Goal: Subscribe to service/newsletter

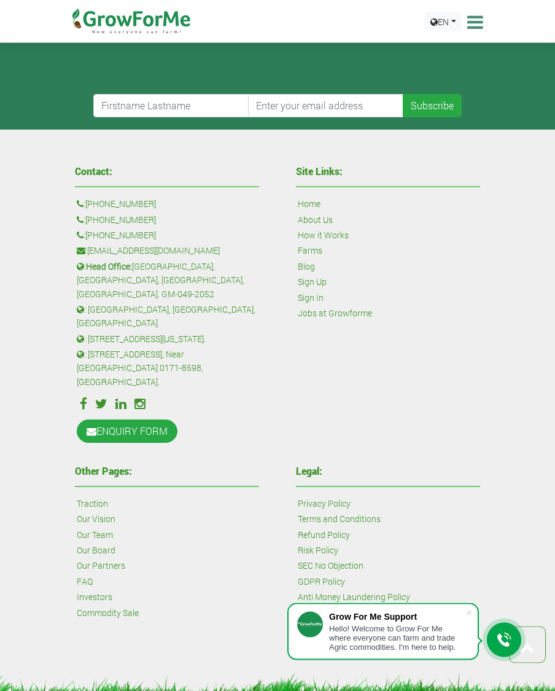
scroll to position [700, 0]
click at [501, 648] on icon at bounding box center [504, 640] width 15 height 15
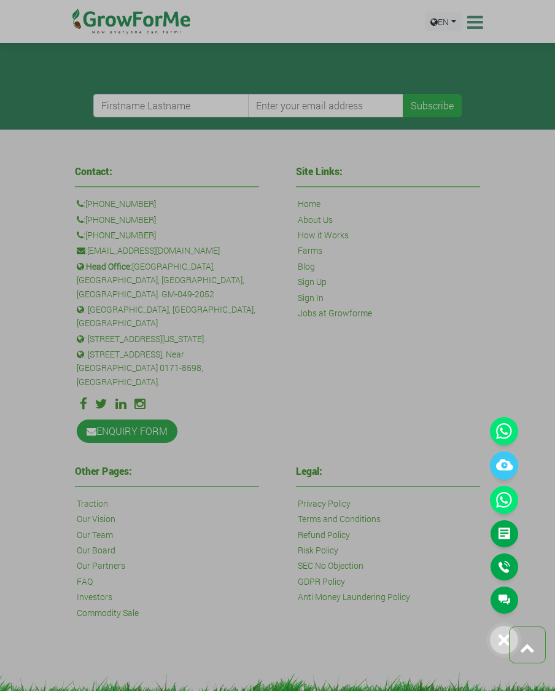
click at [513, 445] on icon at bounding box center [504, 431] width 28 height 28
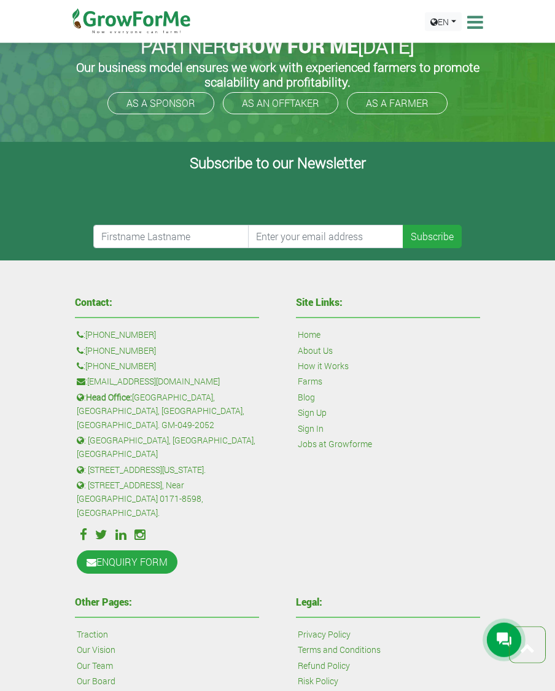
scroll to position [562, 0]
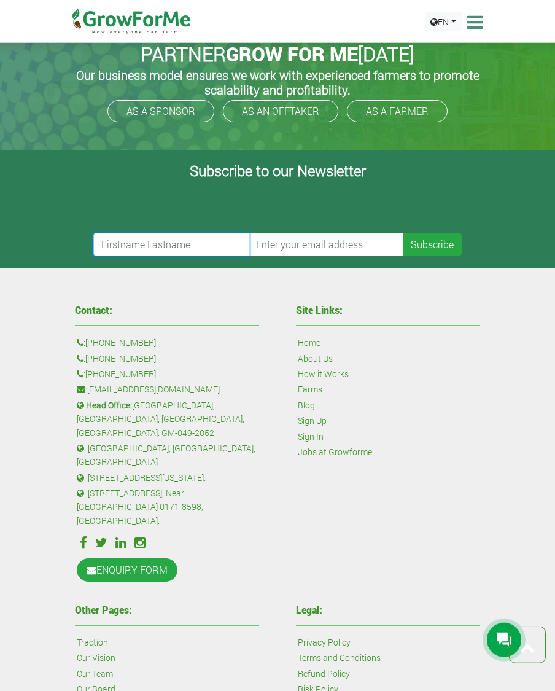
click at [140, 256] on input "text" at bounding box center [171, 244] width 156 height 23
click at [133, 256] on input "text" at bounding box center [171, 244] width 156 height 23
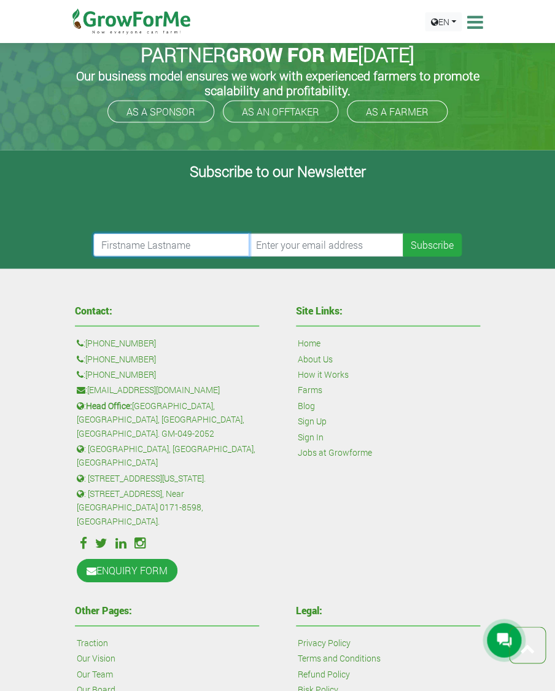
type input "MOHAMMED"
type input "onansisclark@yahoo.com"
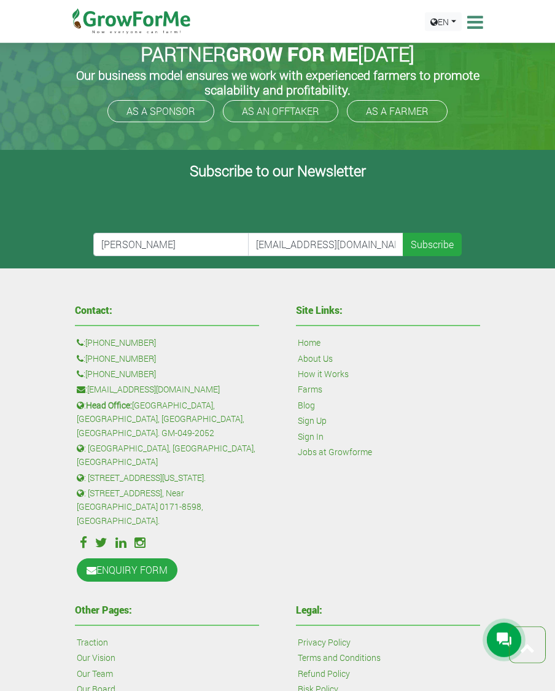
click at [439, 251] on button "Subscribe" at bounding box center [432, 244] width 59 height 23
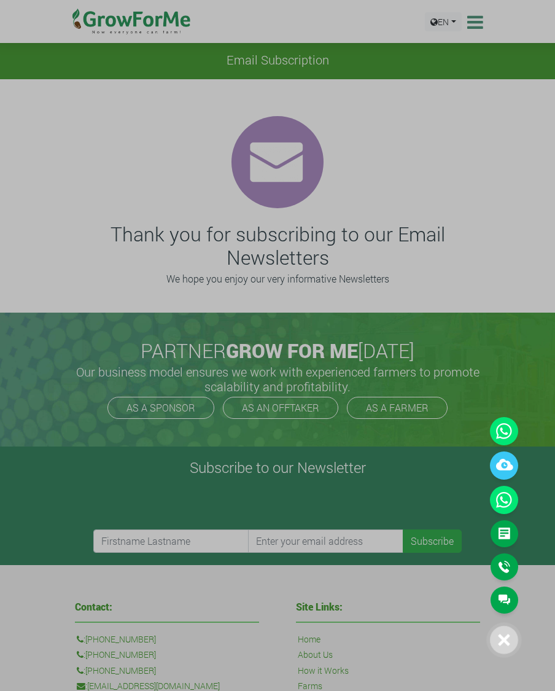
click at [509, 514] on icon at bounding box center [504, 500] width 28 height 28
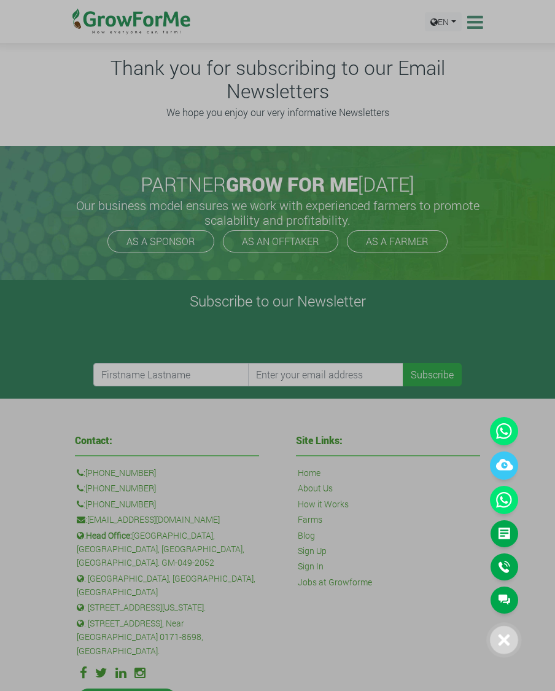
scroll to position [186, 0]
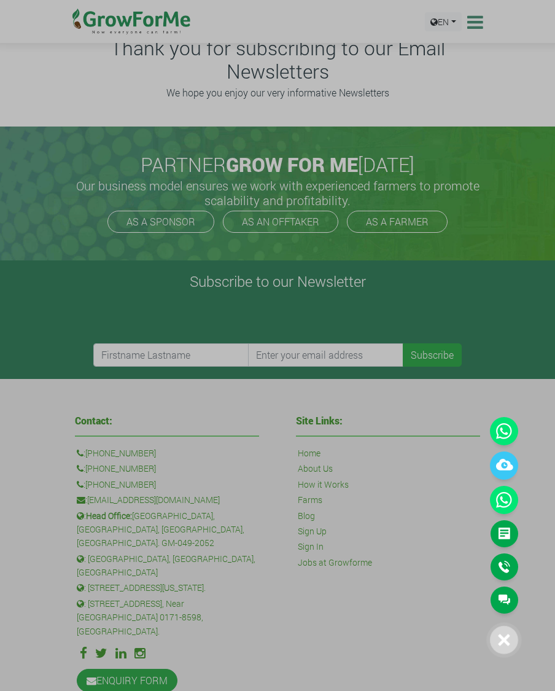
click at [511, 431] on icon at bounding box center [504, 431] width 28 height 28
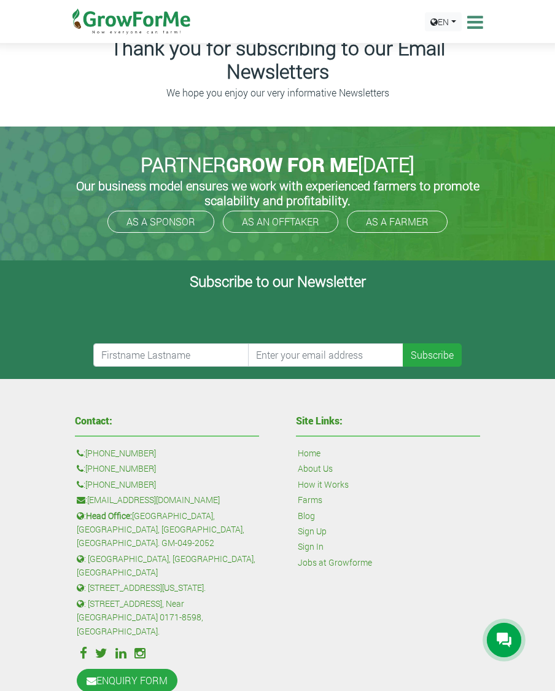
click at [507, 631] on div at bounding box center [504, 640] width 34 height 34
click at [509, 640] on icon at bounding box center [504, 640] width 15 height 15
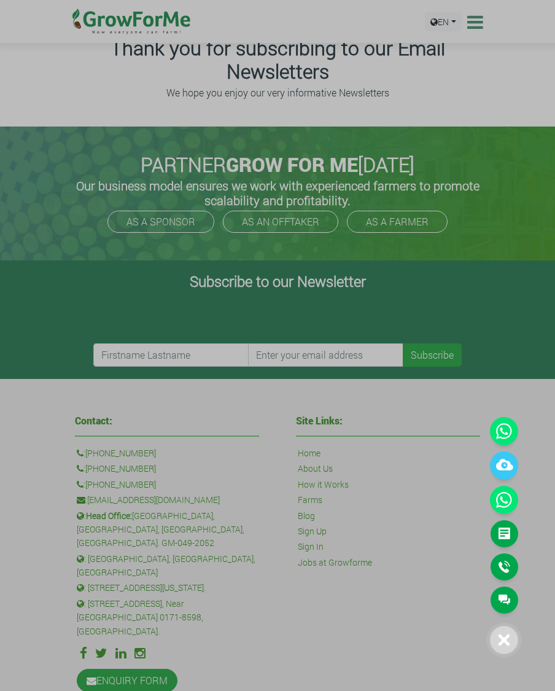
click at [509, 437] on icon at bounding box center [504, 431] width 28 height 28
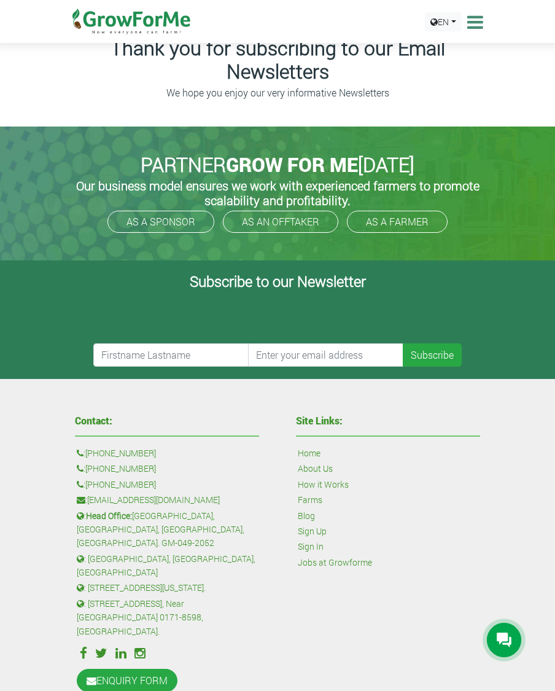
click at [504, 433] on div "Contact: : [PHONE_NUMBER] : [PHONE_NUMBER] : [PHONE_NUMBER] : [EMAIL_ADDRESS][D…" at bounding box center [277, 650] width 555 height 542
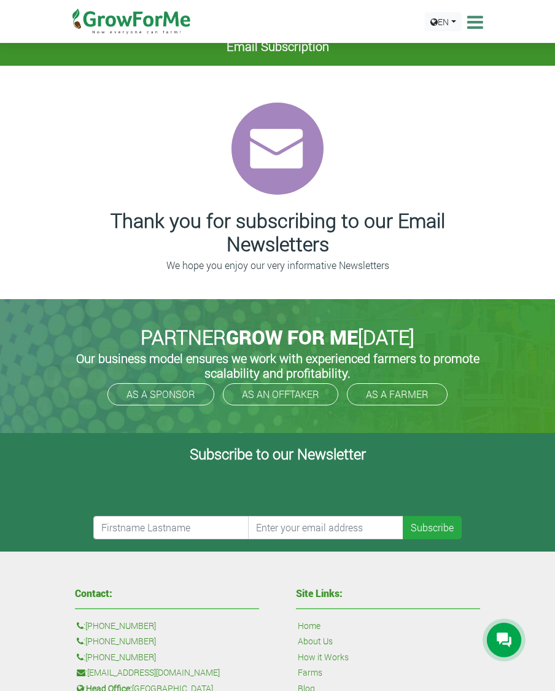
scroll to position [0, 0]
